Goal: Complete application form

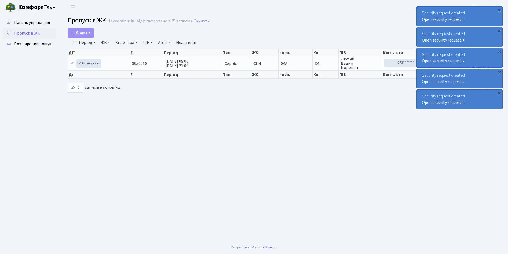
select select "25"
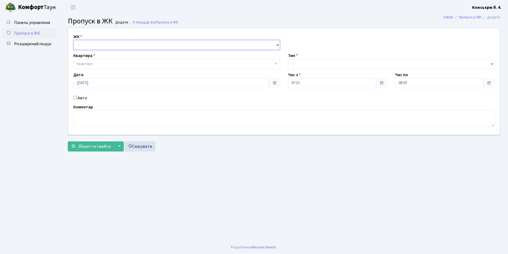
drag, startPoint x: 104, startPoint y: 44, endPoint x: 104, endPoint y: 48, distance: 4.0
click at [104, 44] on select "- [STREET_ADDRESS]" at bounding box center [176, 45] width 207 height 10
select select "325"
click at [73, 40] on select "- [STREET_ADDRESS]" at bounding box center [176, 45] width 207 height 10
select select
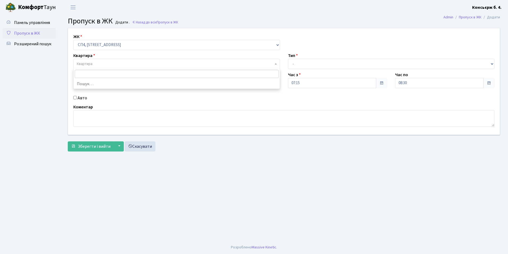
click at [106, 64] on span "Квартира" at bounding box center [175, 63] width 197 height 5
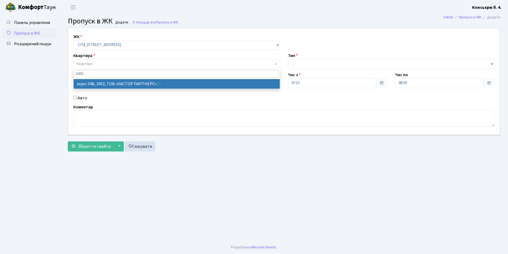
type input "1002"
select select "22109"
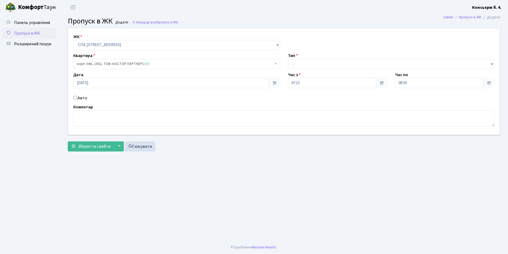
click at [77, 98] on input "Авто" at bounding box center [74, 97] width 3 height 3
checkbox input "true"
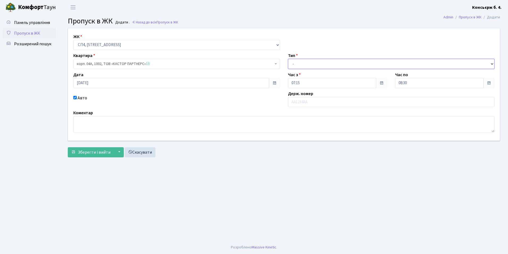
click at [330, 64] on select "- Доставка Таксі Гості Сервіс" at bounding box center [391, 64] width 207 height 10
select select "18"
click at [288, 59] on select "- Доставка Таксі Гості Сервіс" at bounding box center [391, 64] width 207 height 10
click at [317, 104] on input "text" at bounding box center [391, 102] width 207 height 10
type input "к"
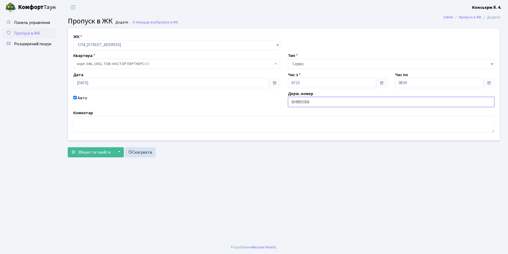
type input "ВН8915ВВ"
click at [355, 77] on div "Час з 07:15" at bounding box center [337, 79] width 107 height 16
click at [438, 124] on textarea at bounding box center [283, 124] width 421 height 16
click at [89, 148] on button "Зберегти і вийти" at bounding box center [91, 152] width 46 height 10
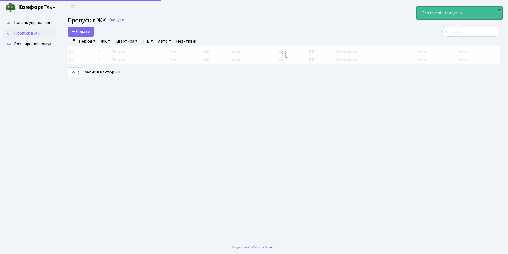
select select "25"
